Goal: Task Accomplishment & Management: Use online tool/utility

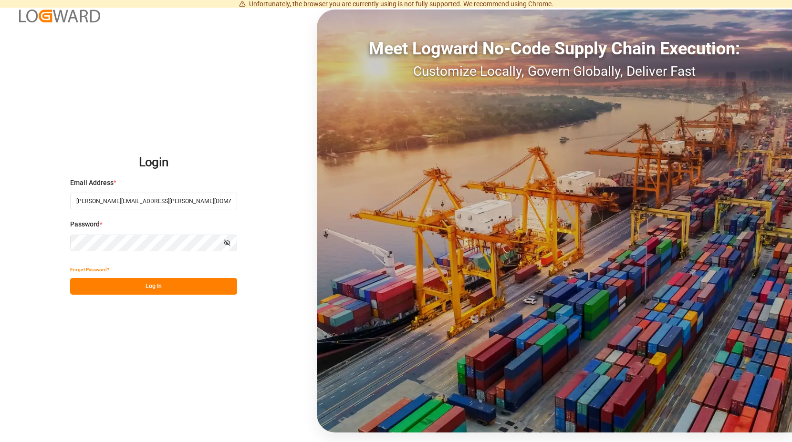
drag, startPoint x: 164, startPoint y: 284, endPoint x: 170, endPoint y: 182, distance: 102.3
click at [163, 282] on button "Log In" at bounding box center [153, 286] width 167 height 17
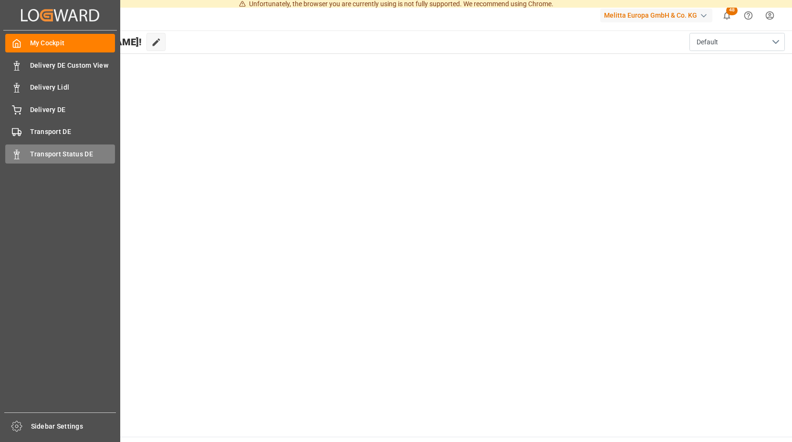
click at [23, 153] on div "Transport Status DE Transport Status DE" at bounding box center [60, 154] width 110 height 19
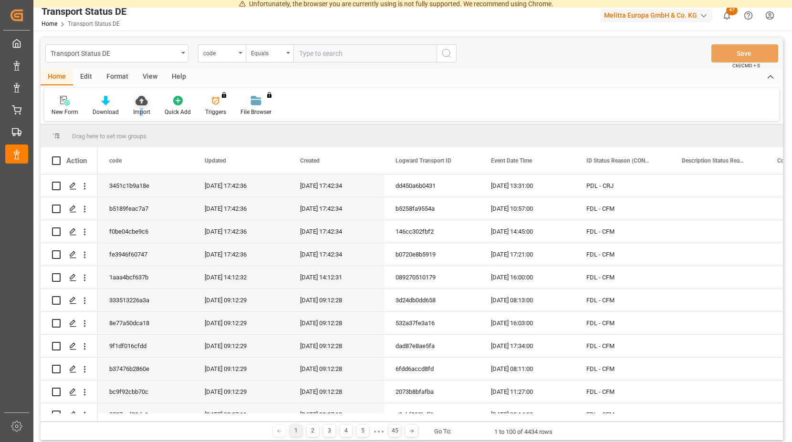
click at [139, 108] on div "Import" at bounding box center [141, 112] width 17 height 9
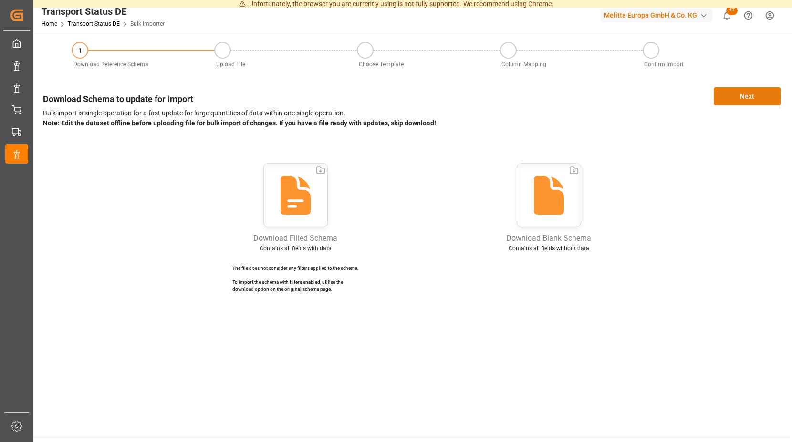
click at [739, 94] on button "Next" at bounding box center [747, 96] width 67 height 18
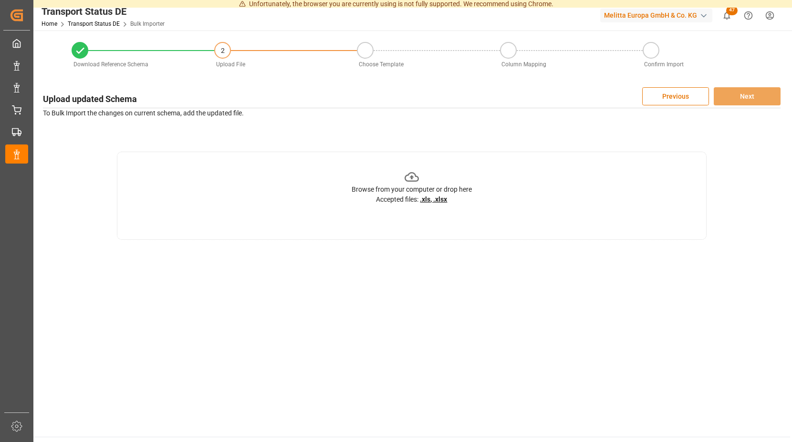
click at [410, 176] on icon at bounding box center [412, 177] width 15 height 15
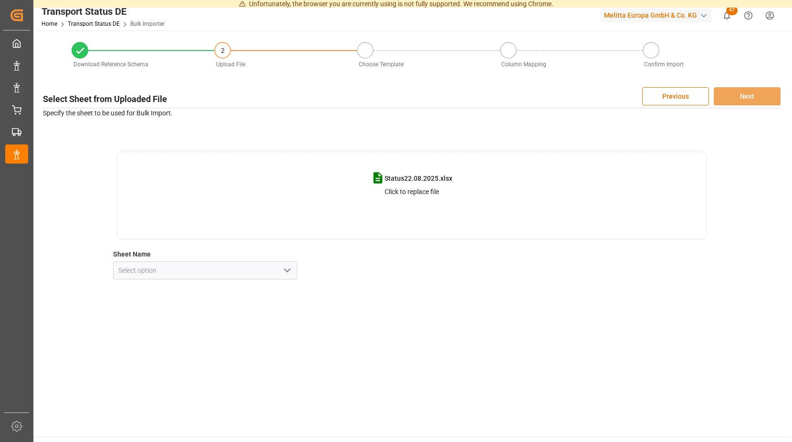
click at [291, 274] on icon "open menu" at bounding box center [287, 270] width 11 height 11
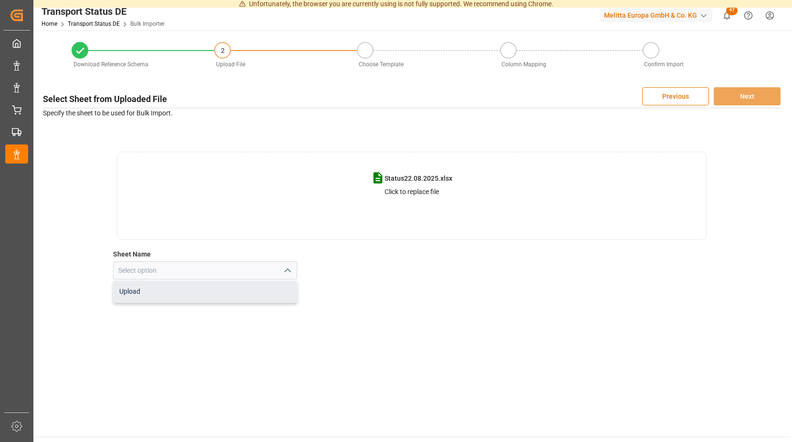
drag, startPoint x: 188, startPoint y: 296, endPoint x: 220, endPoint y: 278, distance: 37.0
click at [188, 294] on div "Upload" at bounding box center [206, 291] width 184 height 21
type input "Upload"
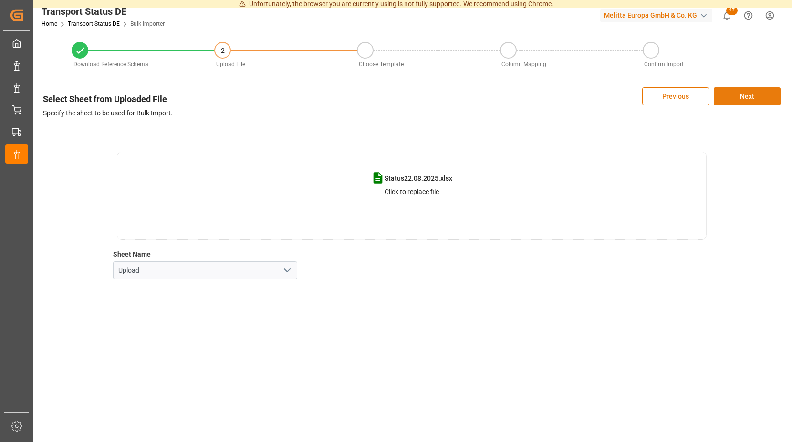
click at [729, 95] on button "Next" at bounding box center [747, 96] width 67 height 18
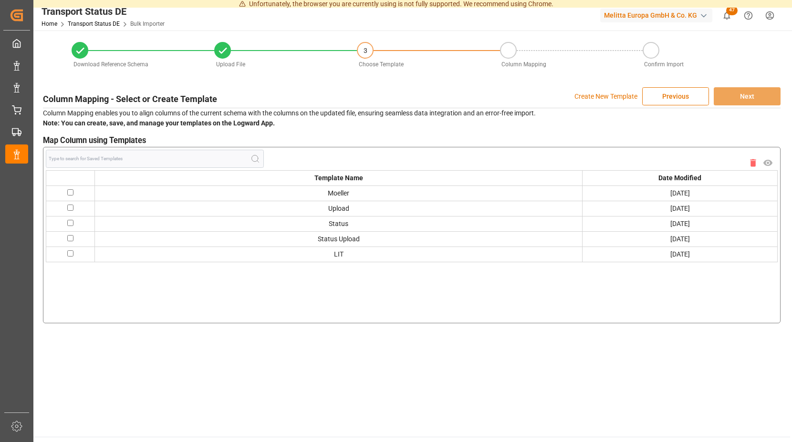
click at [71, 192] on input "checkbox" at bounding box center [70, 192] width 6 height 6
checkbox input "true"
click at [737, 94] on button "Next" at bounding box center [747, 96] width 67 height 18
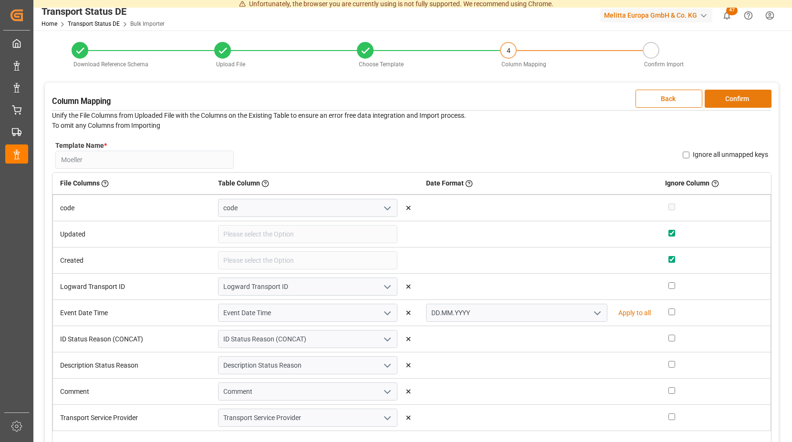
click at [739, 95] on button "Confirm" at bounding box center [738, 99] width 67 height 18
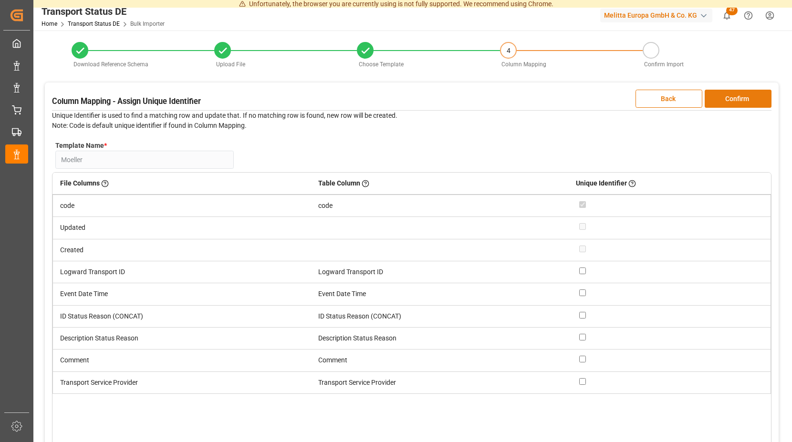
click at [738, 96] on button "Confirm" at bounding box center [738, 99] width 67 height 18
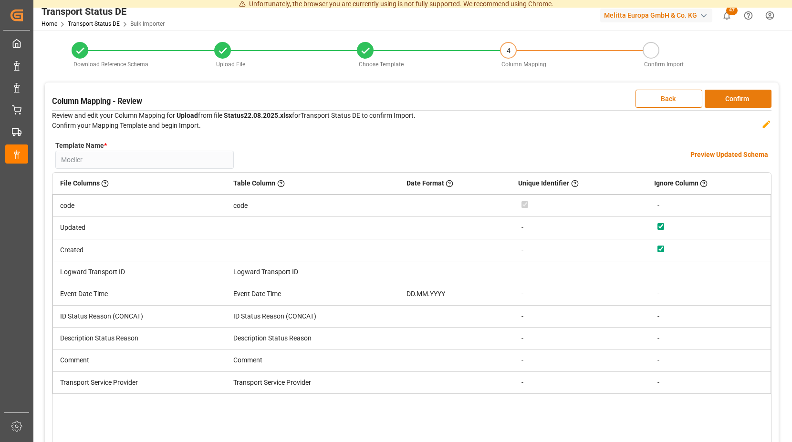
click at [738, 96] on button "Confirm" at bounding box center [738, 99] width 67 height 18
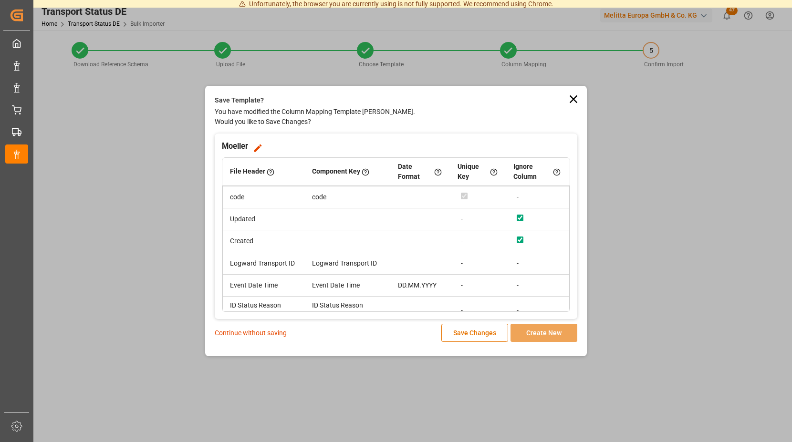
click at [257, 334] on p "Continue without saving" at bounding box center [251, 333] width 72 height 10
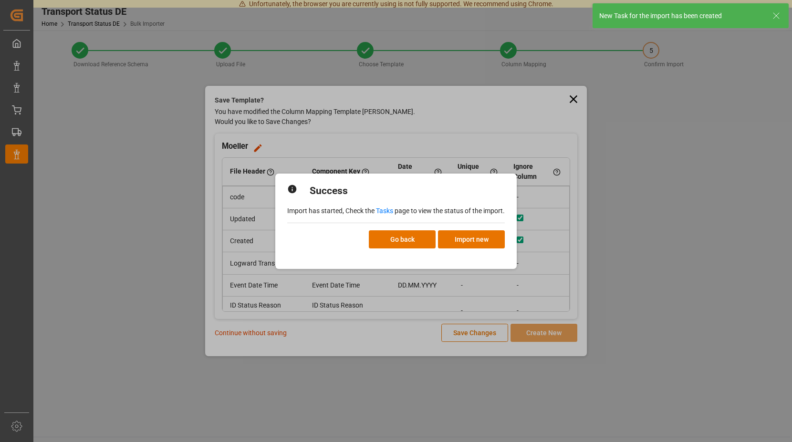
click at [382, 213] on link "Tasks" at bounding box center [384, 211] width 17 height 8
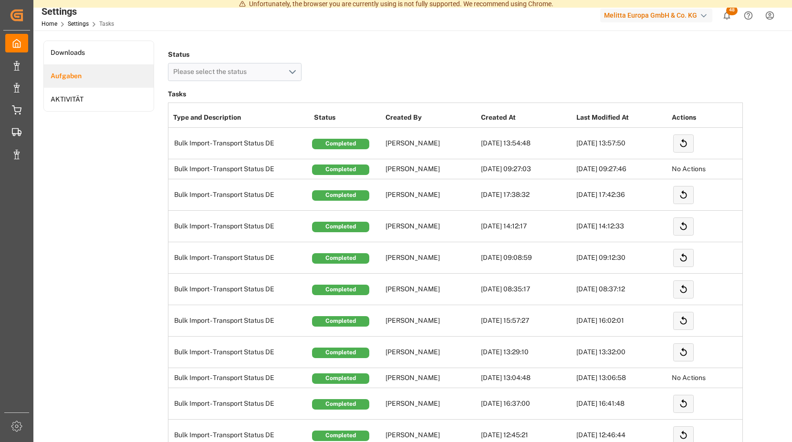
click at [726, 12] on icon "show 48 new notifications" at bounding box center [727, 16] width 10 height 10
